Goal: Transaction & Acquisition: Purchase product/service

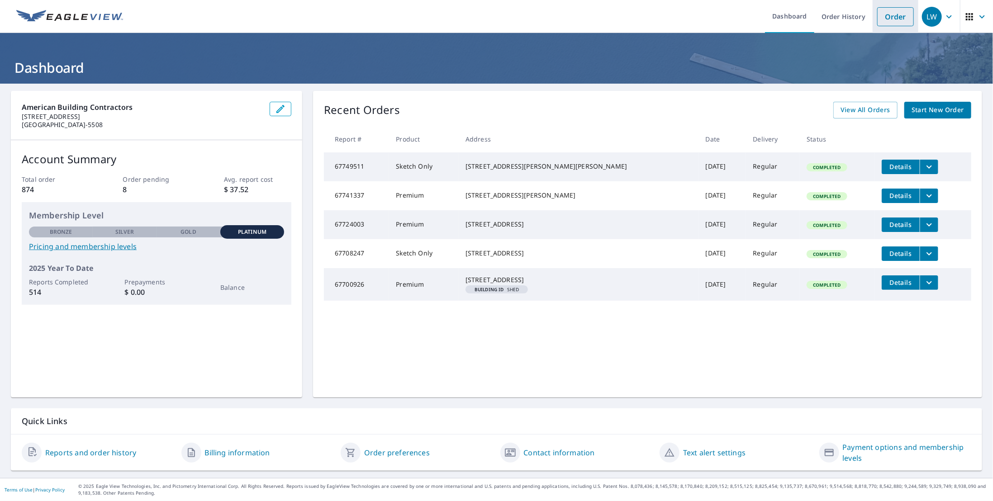
click at [892, 16] on link "Order" at bounding box center [895, 16] width 37 height 19
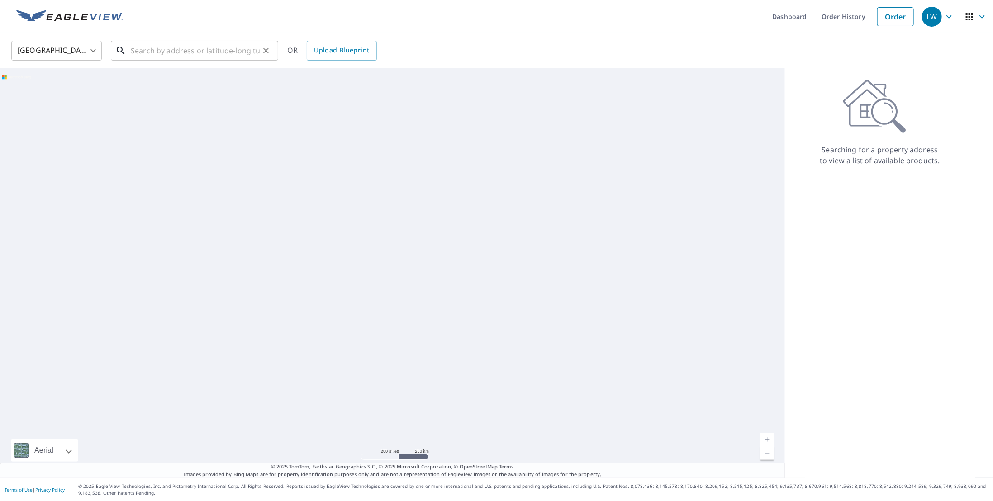
click at [151, 52] on input "text" at bounding box center [195, 50] width 129 height 25
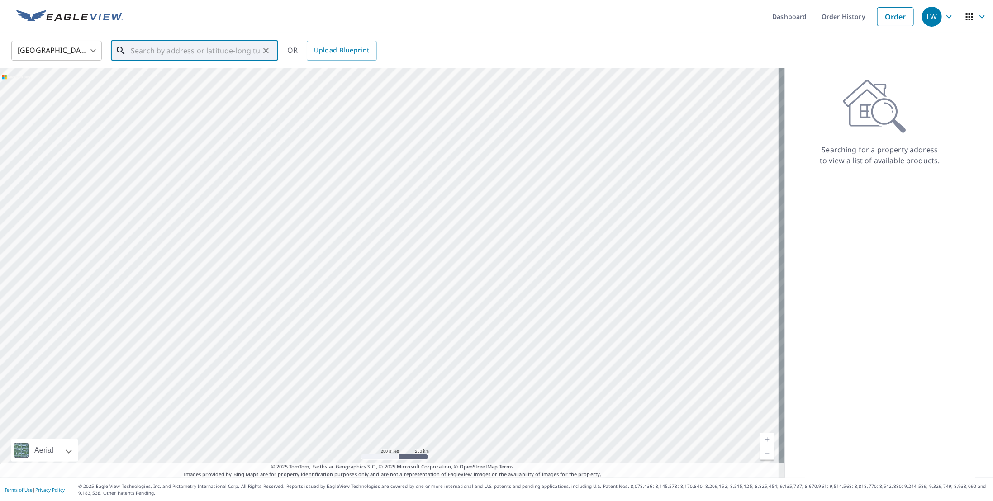
paste input "9640 Hillingdon Road Woodbury, MN 55125"
click at [176, 114] on p "Woodbury, MN 55125" at bounding box center [200, 117] width 142 height 9
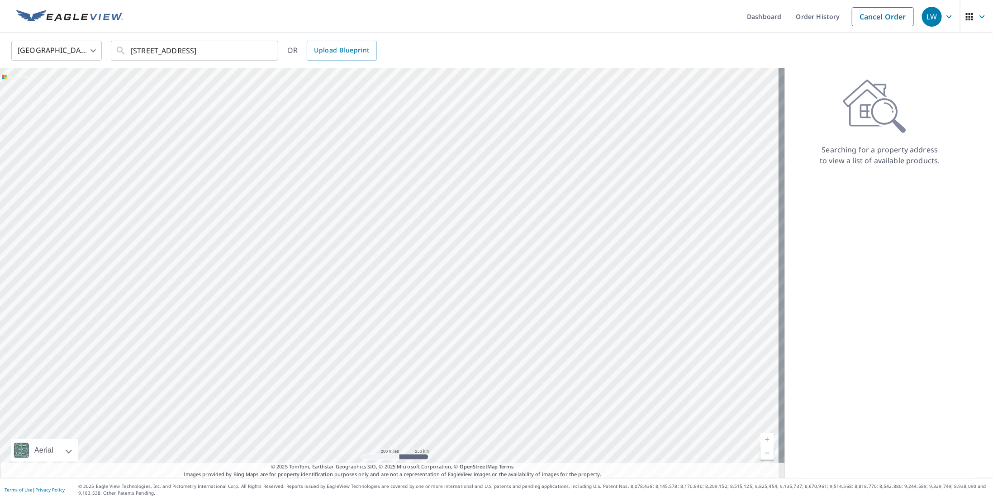
type input "9640 Hillingdon Rd Woodbury, MN 55125"
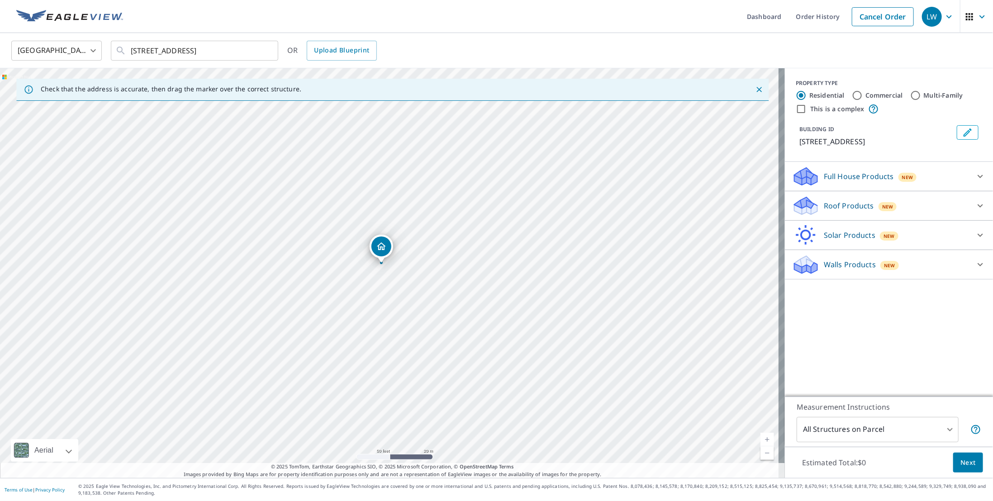
click at [845, 267] on p "Walls Products" at bounding box center [850, 264] width 52 height 11
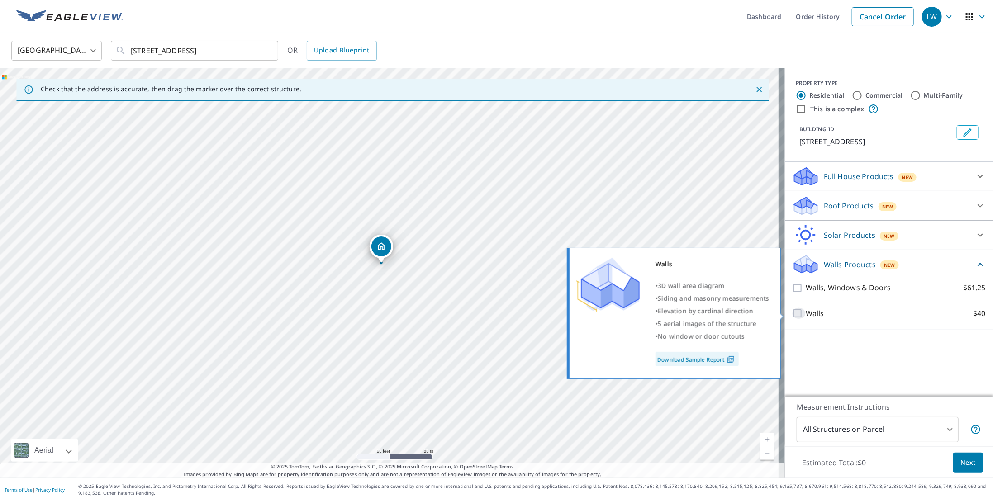
click at [792, 315] on input "Walls $40" at bounding box center [799, 313] width 14 height 11
checkbox input "true"
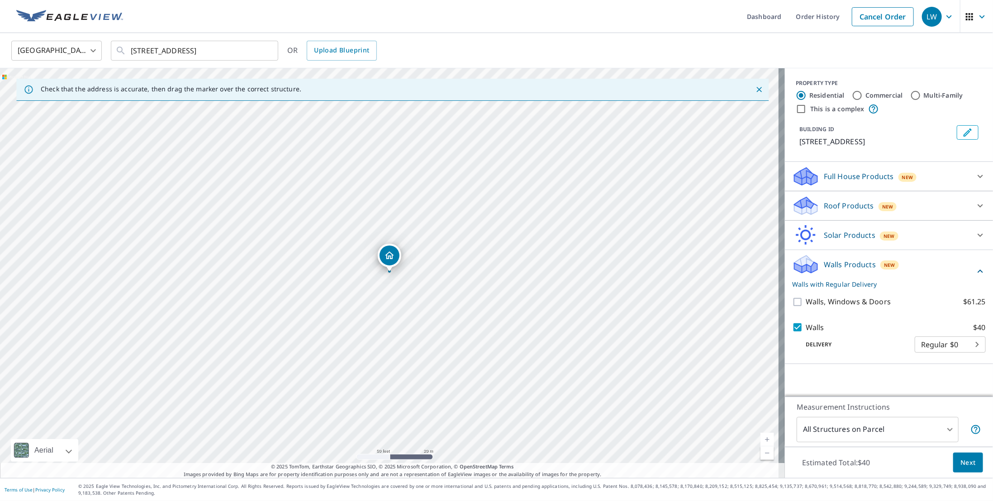
click at [961, 461] on span "Next" at bounding box center [968, 462] width 15 height 11
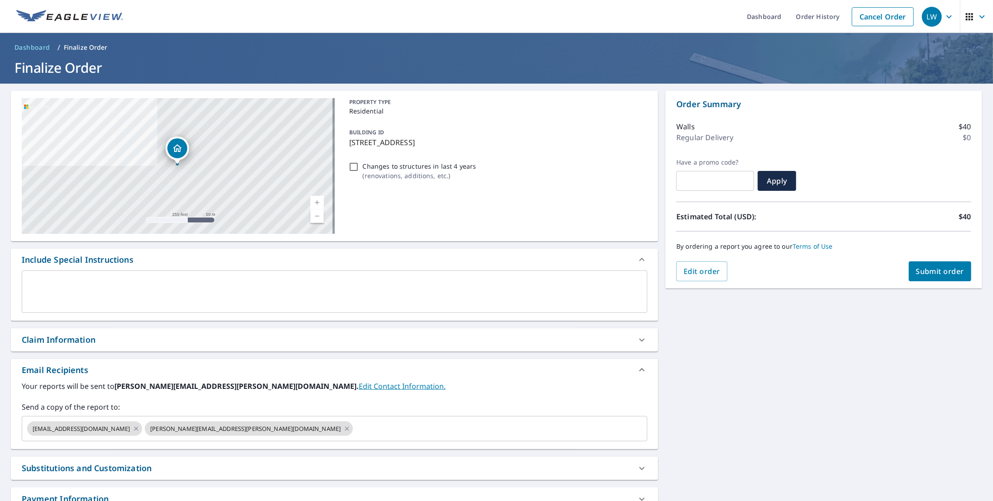
click at [110, 335] on div "Claim Information" at bounding box center [326, 340] width 609 height 12
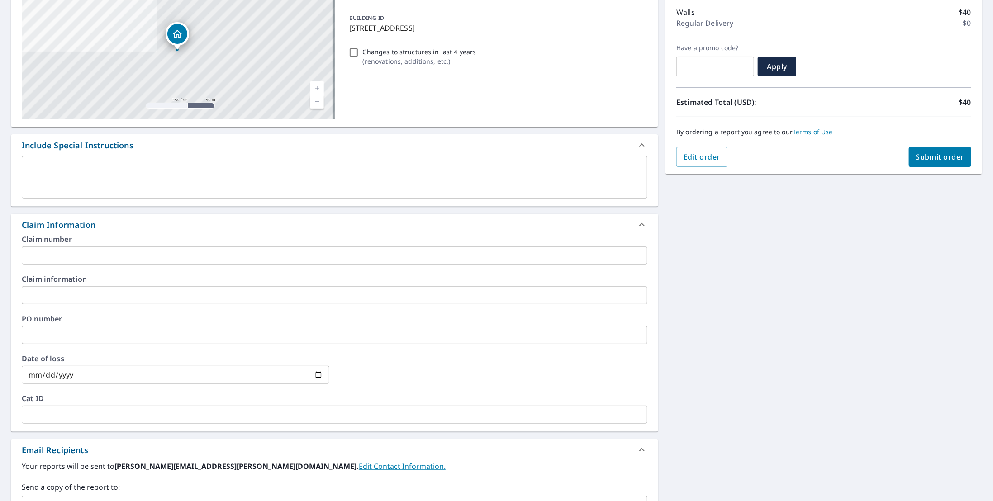
scroll to position [120, 0]
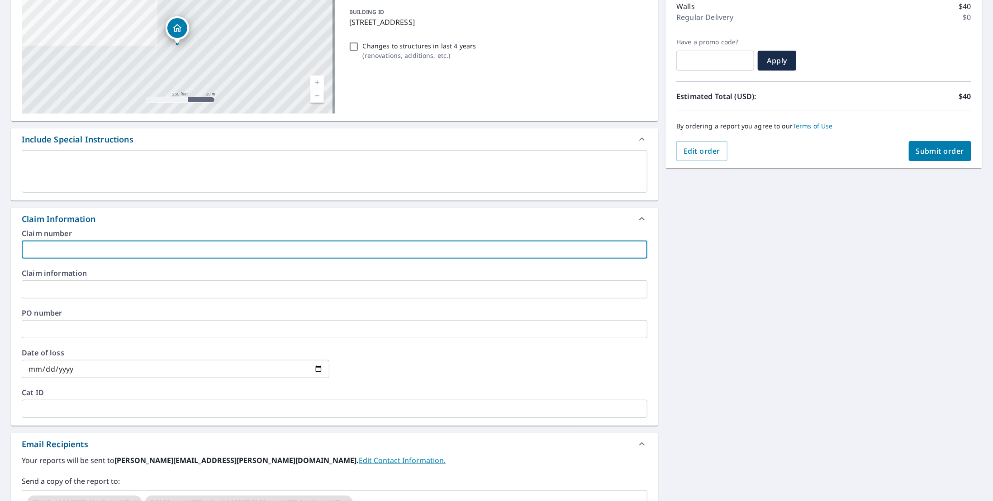
click at [108, 254] on input "text" at bounding box center [335, 250] width 626 height 18
click at [101, 251] on input "SCHUTZMAN [454157]" at bounding box center [335, 250] width 626 height 18
drag, startPoint x: 107, startPoint y: 251, endPoint x: 4, endPoint y: 251, distance: 102.7
click at [4, 251] on div "9640 Hillingdon Rd Woodbury, MN 55125 Aerial Road A standard road map Aerial A …" at bounding box center [496, 297] width 993 height 668
type input "SCHUTZMAN [455174]"
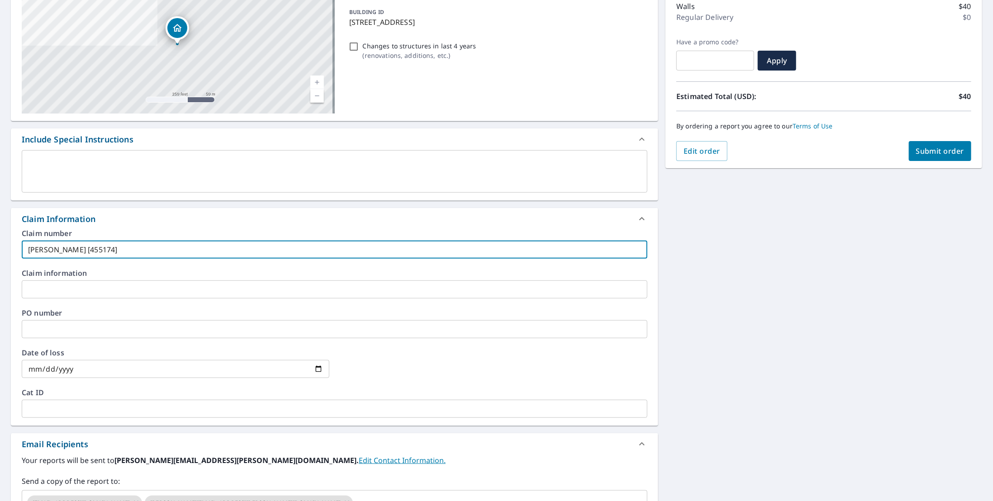
click at [850, 296] on div "9640 Hillingdon Rd Woodbury, MN 55125 Aerial Road A standard road map Aerial A …" at bounding box center [496, 297] width 993 height 668
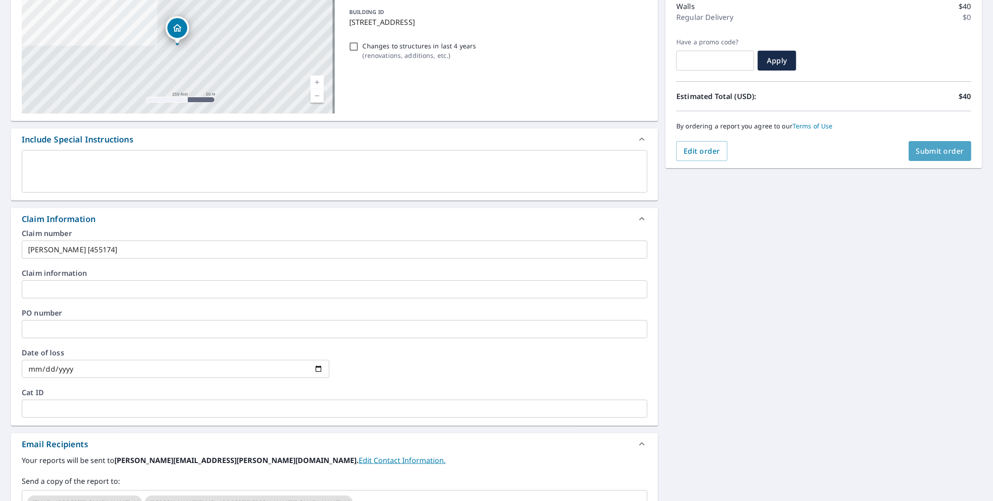
click at [943, 152] on span "Submit order" at bounding box center [940, 151] width 48 height 10
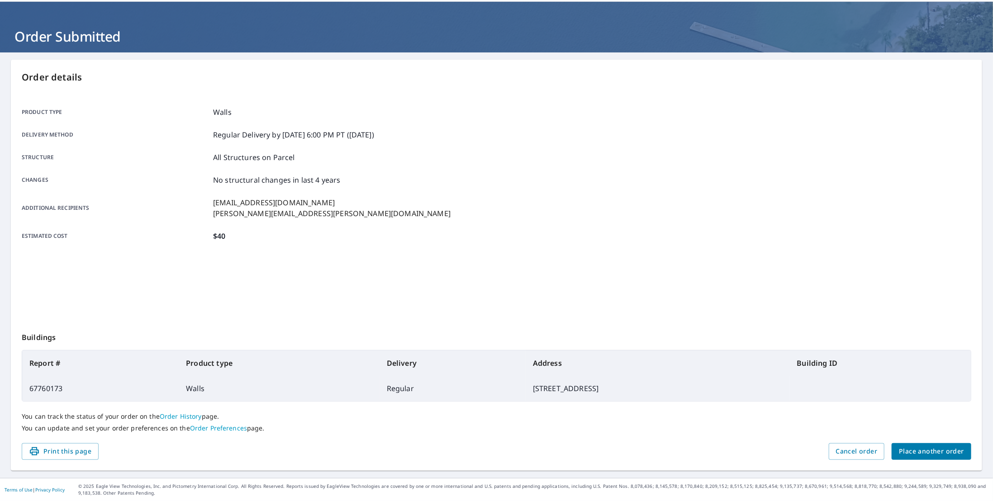
scroll to position [30, 0]
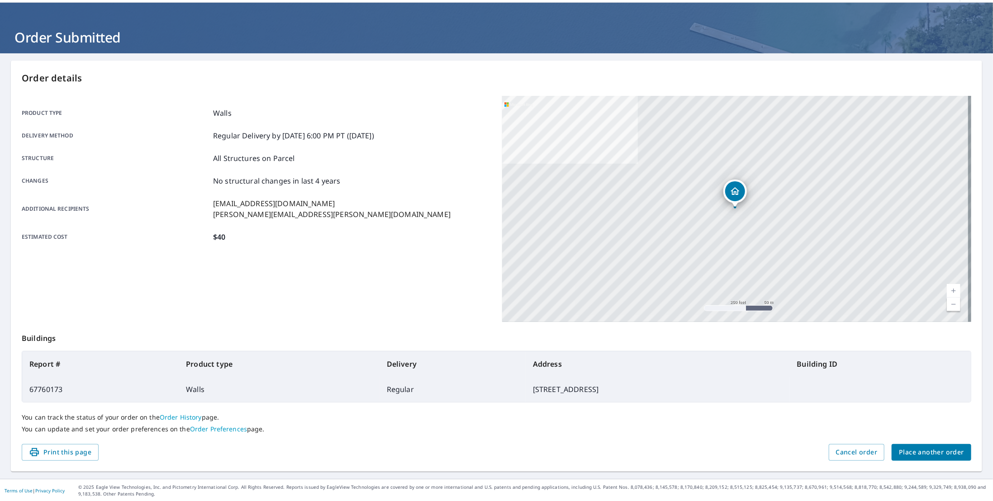
click at [908, 450] on span "Place another order" at bounding box center [931, 452] width 65 height 11
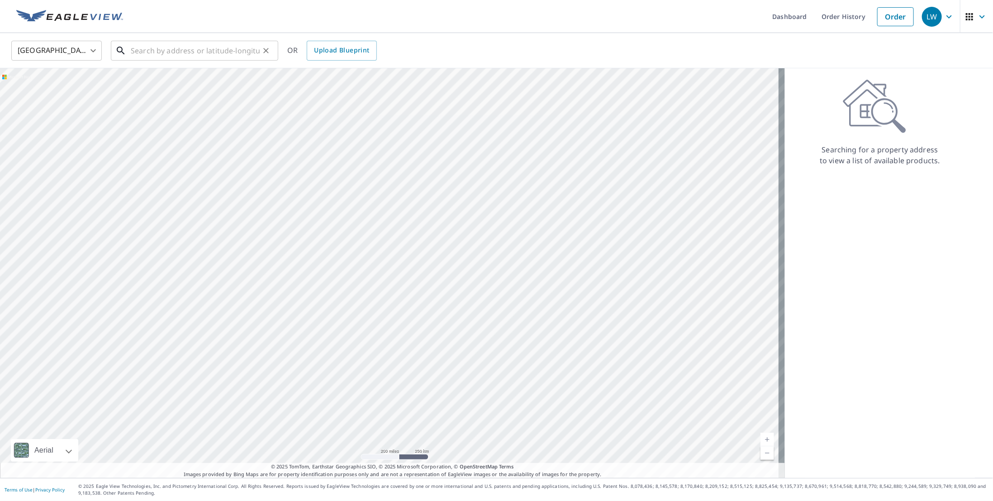
click at [195, 48] on input "text" at bounding box center [195, 50] width 129 height 25
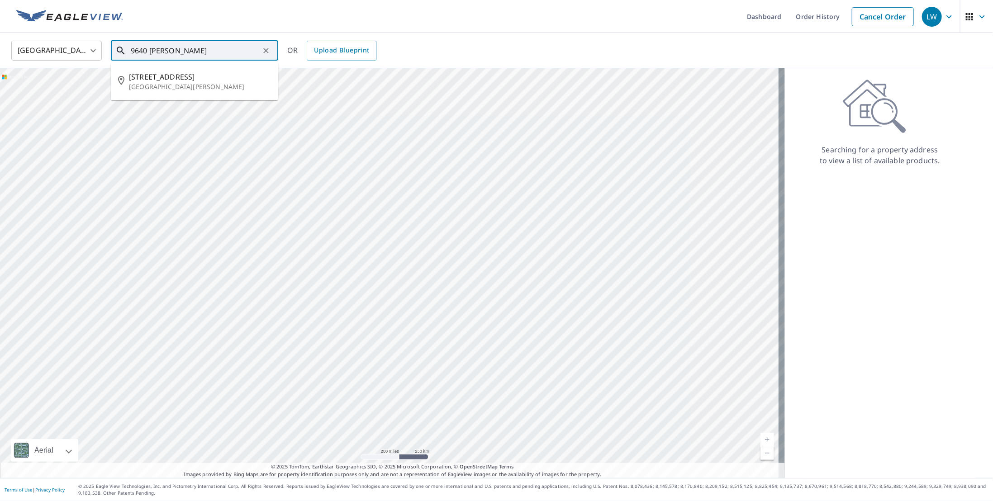
drag, startPoint x: 193, startPoint y: 49, endPoint x: 87, endPoint y: 46, distance: 105.9
click at [81, 46] on div "United States US ​ 9640 hilling ​ 9640 Hillingdon Rd Saint Paul, MN 55125 OR Up…" at bounding box center [494, 50] width 978 height 21
type input "9640 hilling"
click at [187, 51] on input "9640 hilling" at bounding box center [195, 50] width 129 height 25
paste input "9640 Hillingdon Road Woodbury, MN 55125"
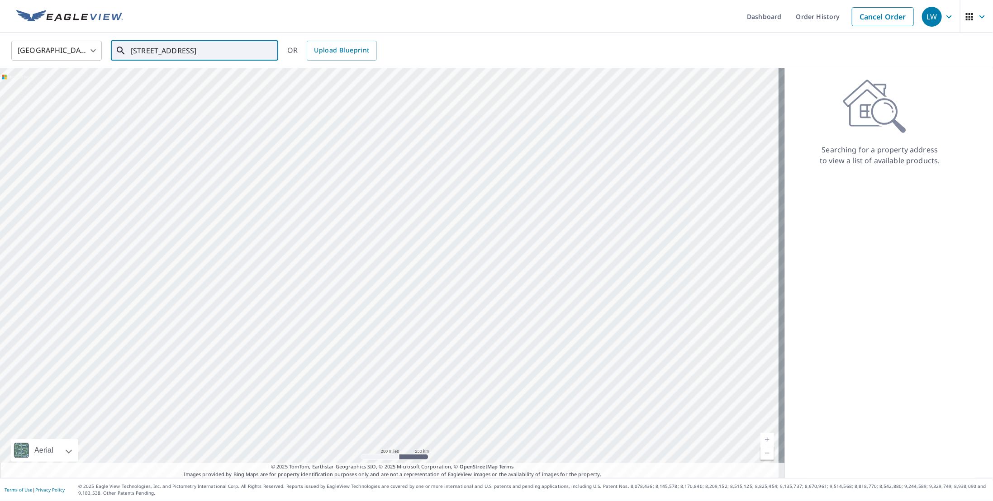
scroll to position [0, 22]
click at [167, 114] on p "Woodbury, MN 55125" at bounding box center [200, 117] width 142 height 9
type input "9640 Hillingdon Rd Woodbury, MN 55125"
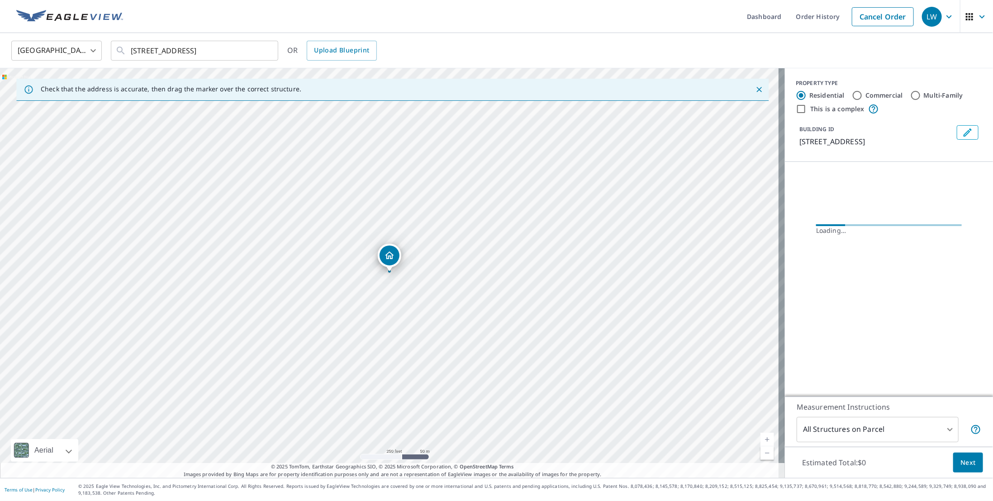
scroll to position [0, 0]
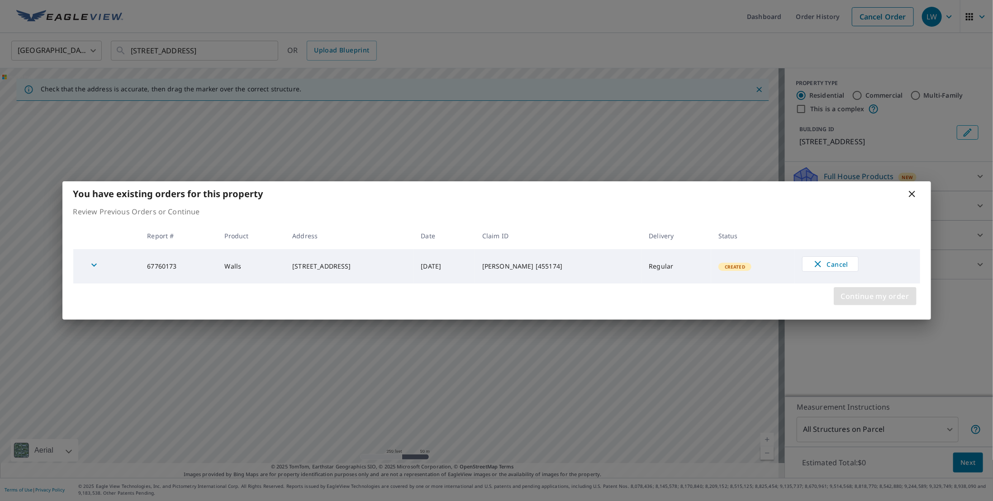
drag, startPoint x: 891, startPoint y: 300, endPoint x: 893, endPoint y: 296, distance: 4.9
click at [891, 300] on span "Continue my order" at bounding box center [875, 296] width 68 height 13
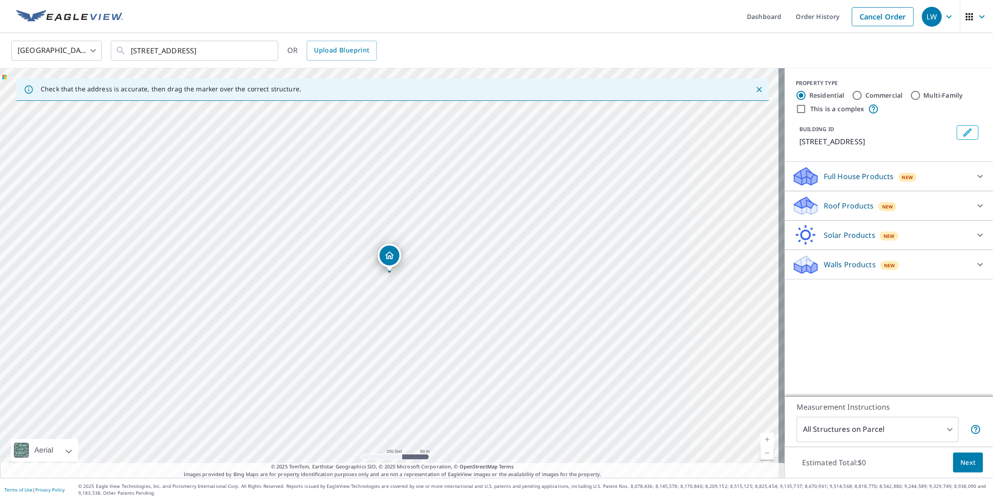
click at [844, 210] on p "Roof Products" at bounding box center [849, 205] width 50 height 11
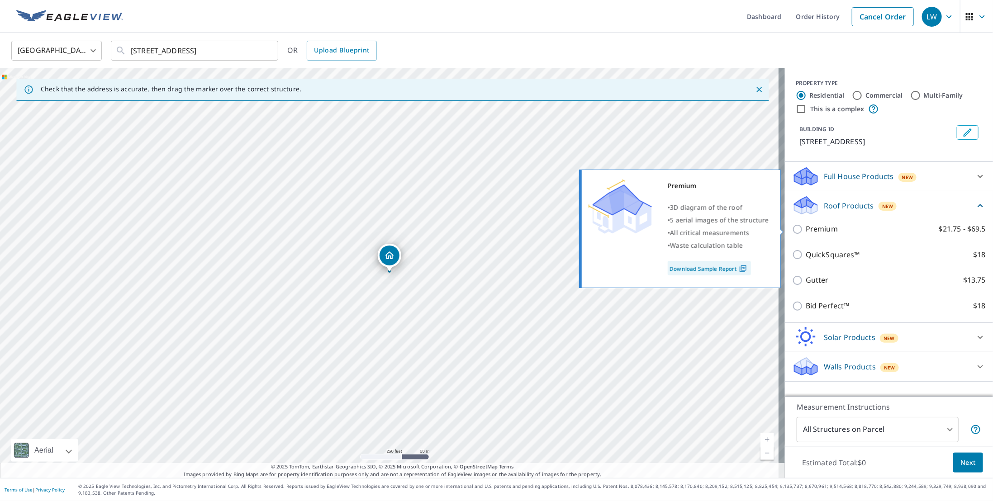
click at [793, 229] on input "Premium $21.75 - $69.5" at bounding box center [799, 229] width 14 height 11
checkbox input "true"
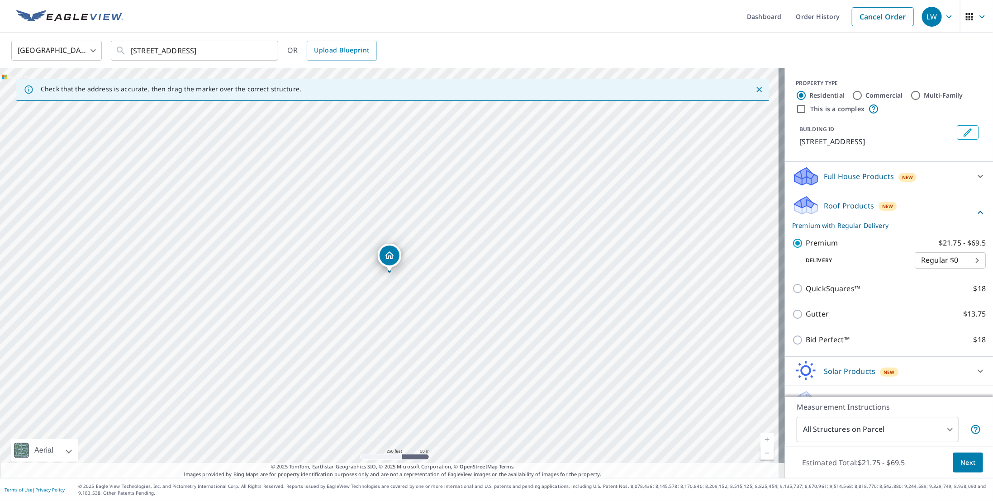
click at [961, 464] on span "Next" at bounding box center [968, 462] width 15 height 11
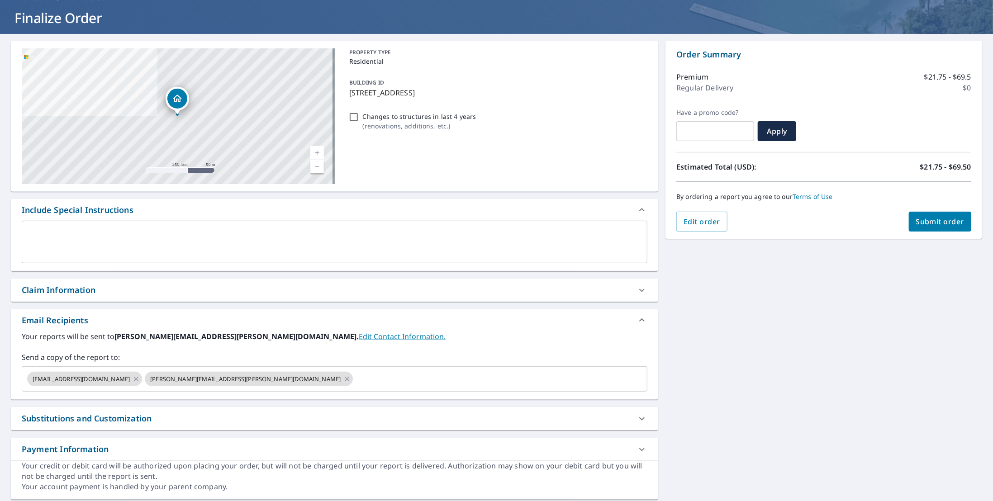
scroll to position [60, 0]
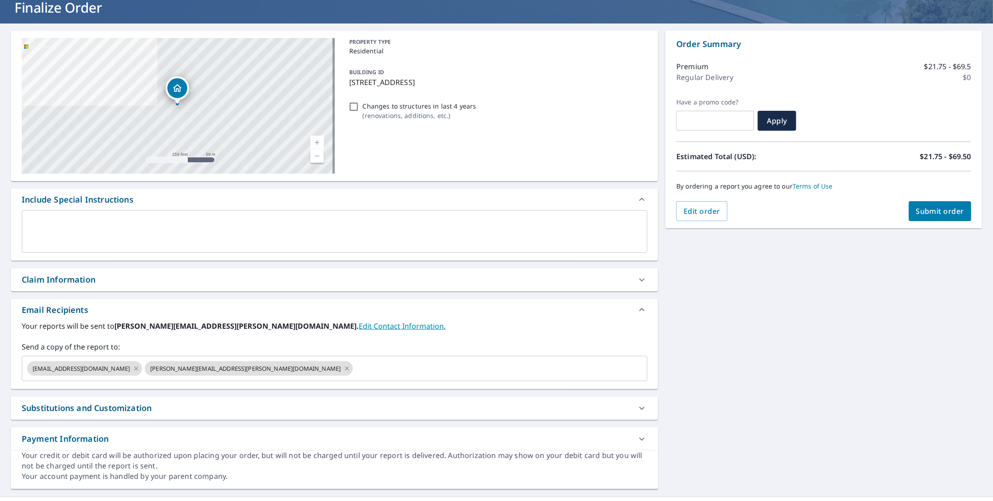
click at [77, 281] on div "Claim Information" at bounding box center [59, 280] width 74 height 12
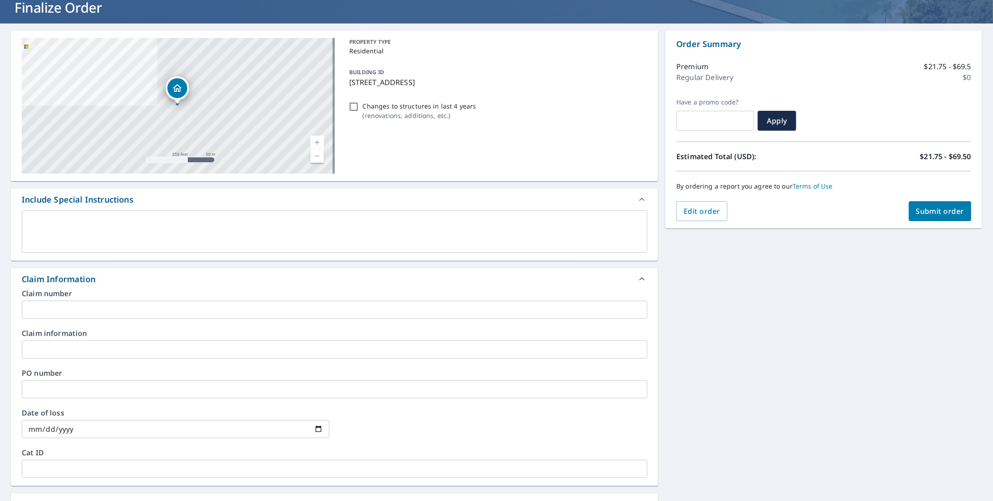
click at [108, 308] on input "text" at bounding box center [335, 310] width 626 height 18
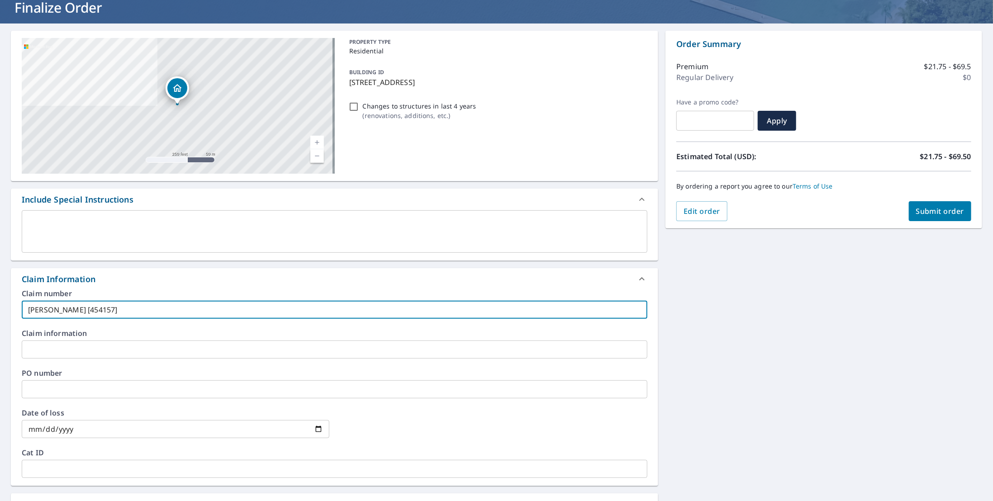
click at [100, 310] on input "SCHUTZMAN [454157]" at bounding box center [335, 310] width 626 height 18
type input "SCHUTZMAN [455174]"
click at [700, 325] on div "9640 Hillingdon Rd Woodbury, MN 55125 Aerial Road A standard road map Aerial A …" at bounding box center [496, 358] width 993 height 668
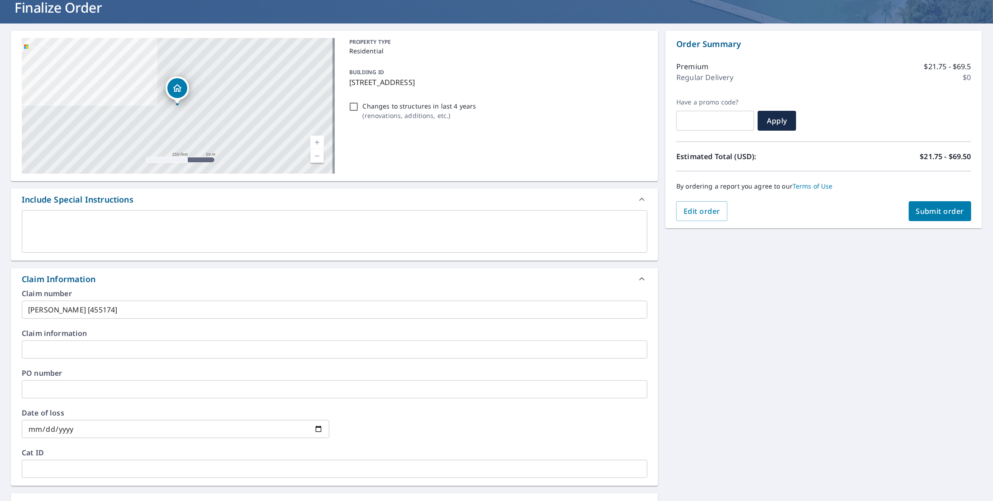
click at [941, 206] on span "Submit order" at bounding box center [940, 211] width 48 height 10
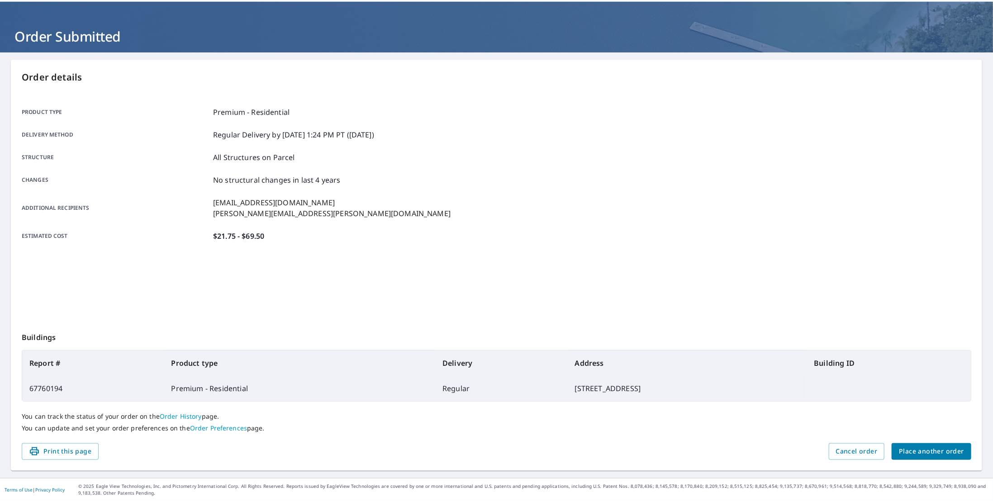
scroll to position [30, 0]
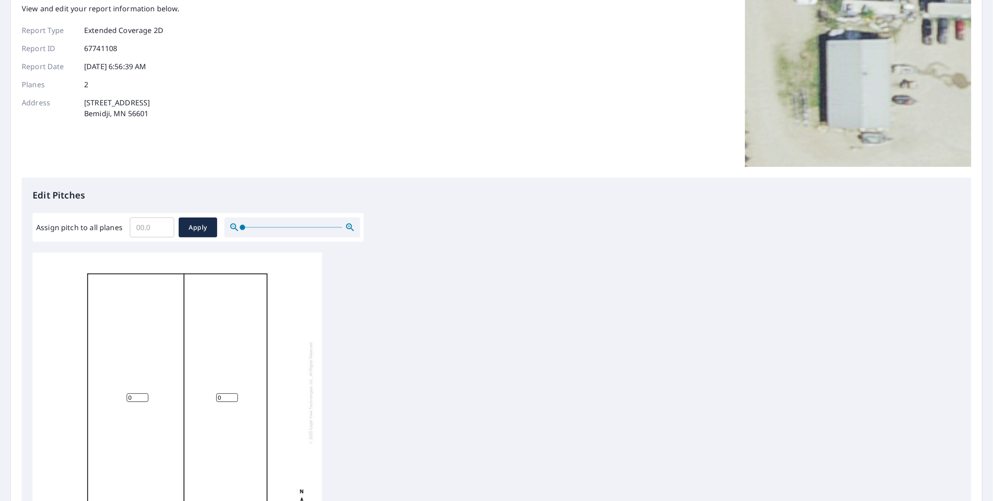
scroll to position [30, 0]
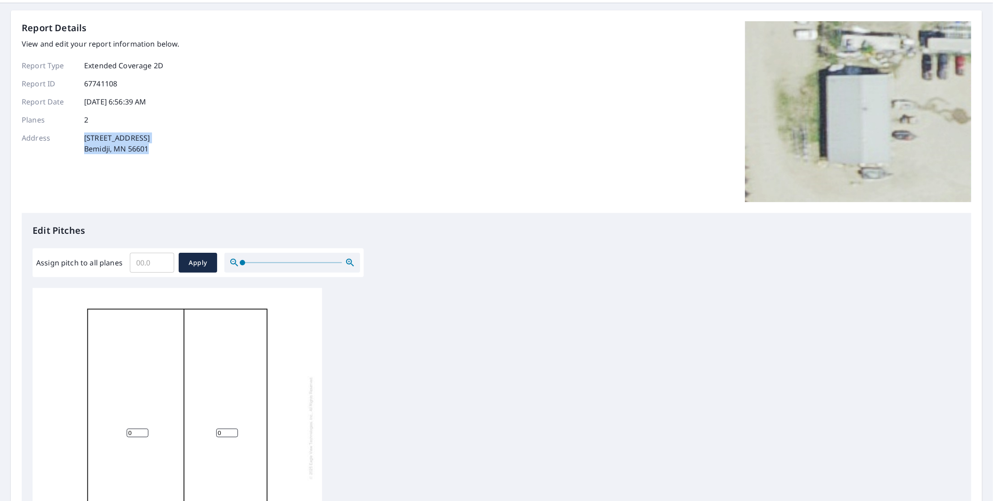
drag, startPoint x: 151, startPoint y: 148, endPoint x: 86, endPoint y: 139, distance: 66.3
click at [86, 139] on p "4403 Minnkota Ave NW Bemidji, MN 56601" at bounding box center [117, 144] width 66 height 22
click at [153, 269] on input "Assign pitch to all planes" at bounding box center [152, 262] width 44 height 25
type input "4"
click at [197, 264] on span "Apply" at bounding box center [198, 262] width 24 height 11
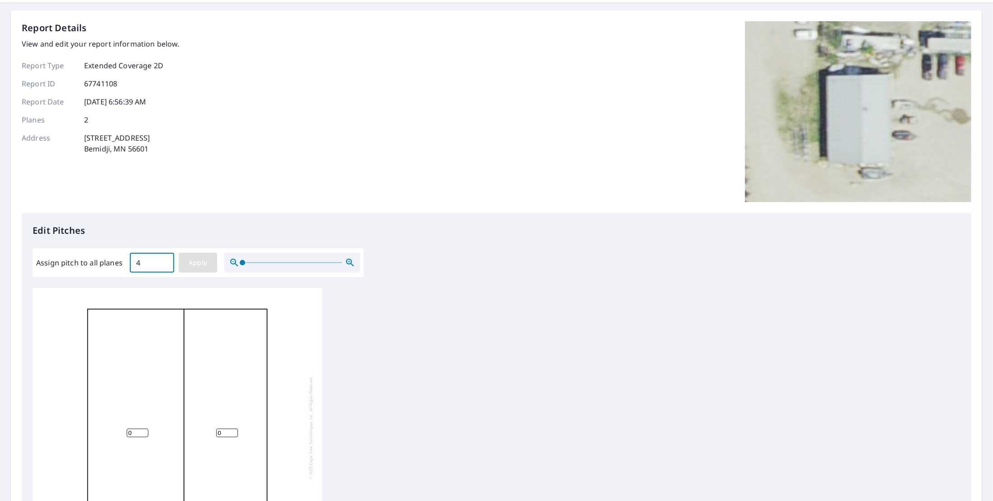
type input "4"
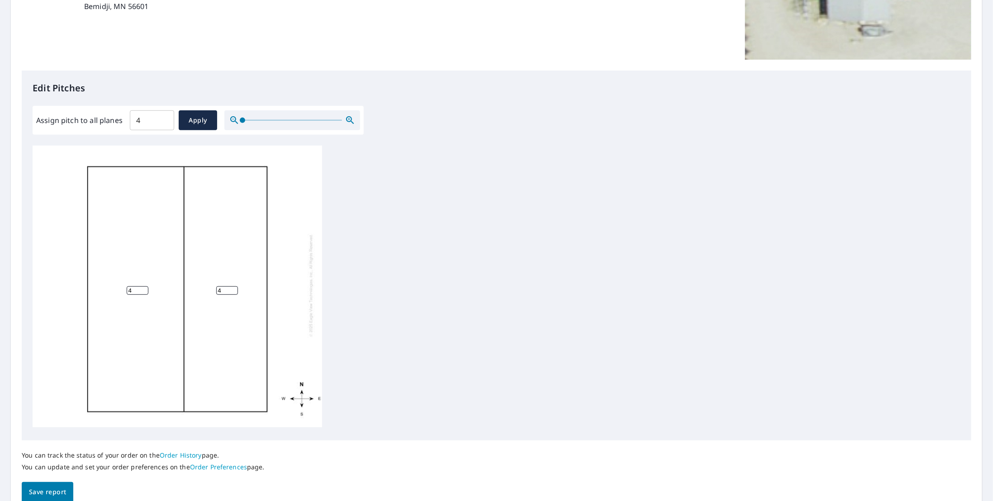
scroll to position [214, 0]
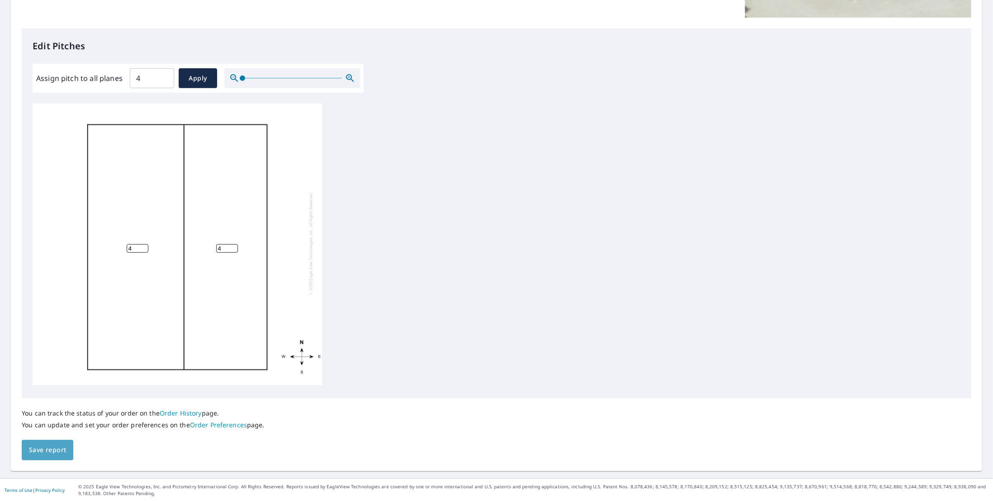
click at [56, 448] on span "Save report" at bounding box center [47, 450] width 37 height 11
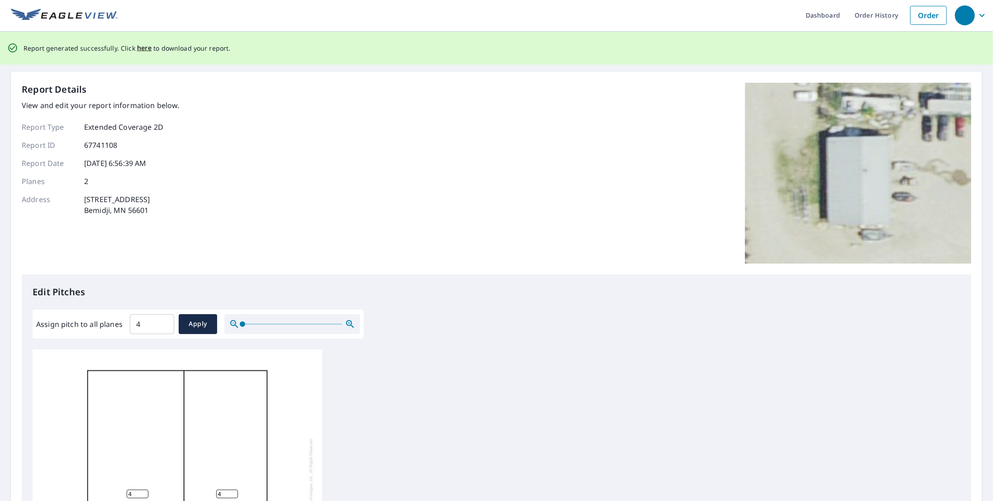
scroll to position [0, 0]
click at [142, 50] on span "here" at bounding box center [144, 49] width 15 height 11
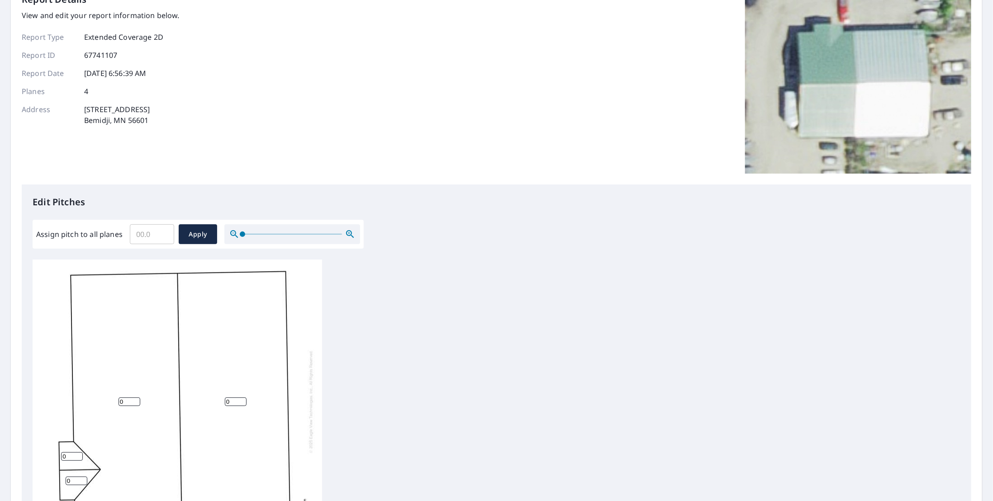
scroll to position [60, 0]
click at [143, 234] on input "Assign pitch to all planes" at bounding box center [152, 232] width 44 height 25
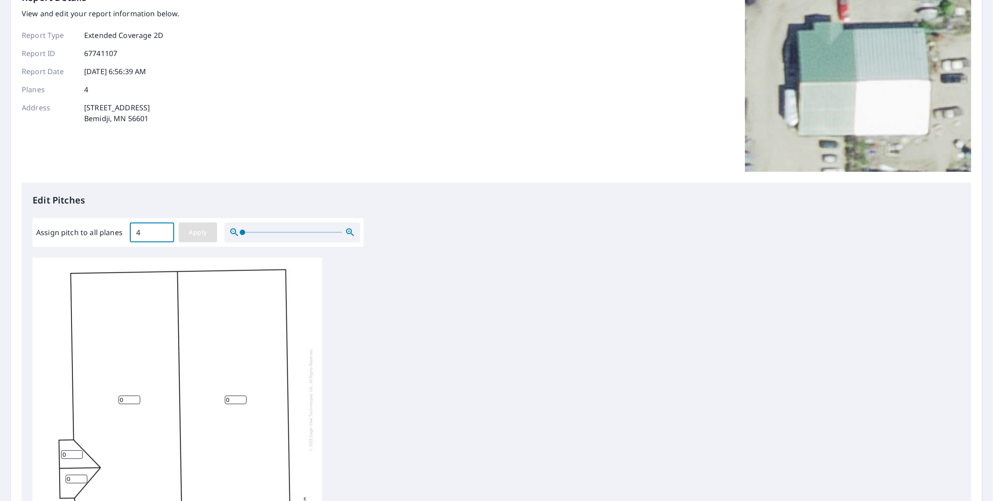
type input "4"
click at [214, 239] on button "Apply" at bounding box center [198, 233] width 38 height 20
type input "4"
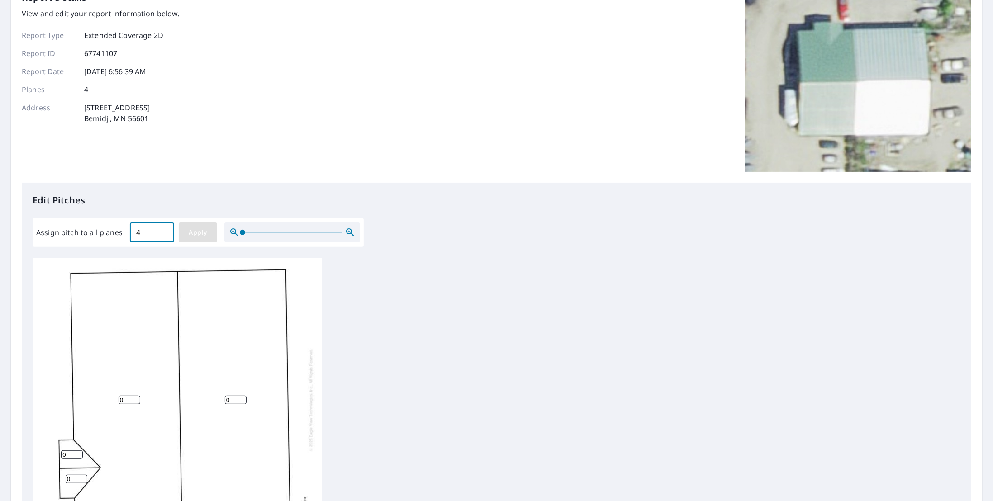
type input "4"
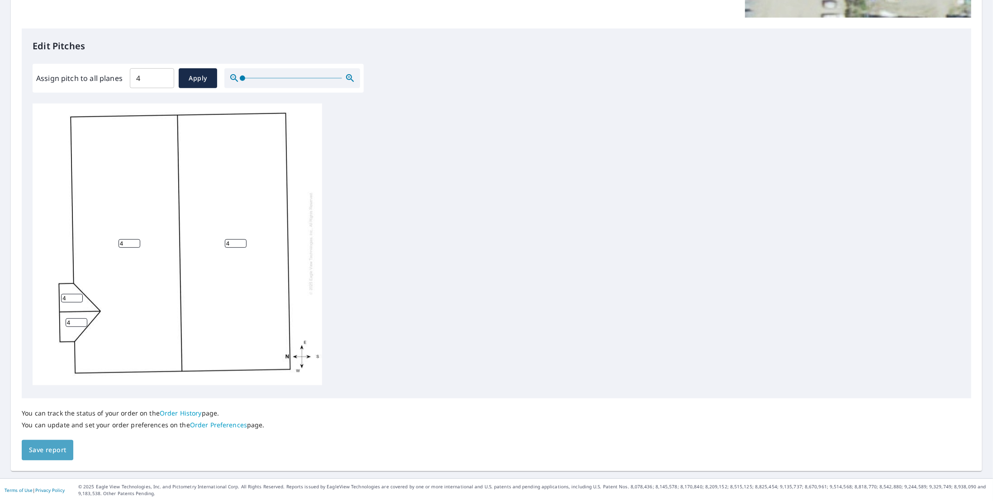
click at [62, 451] on span "Save report" at bounding box center [47, 450] width 37 height 11
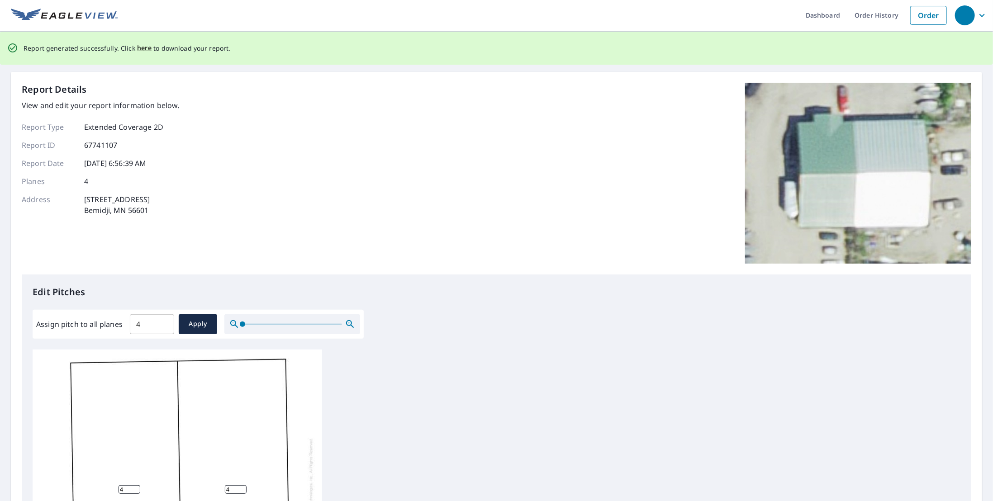
scroll to position [0, 0]
click at [139, 48] on span "here" at bounding box center [144, 49] width 15 height 11
